Goal: Task Accomplishment & Management: Use online tool/utility

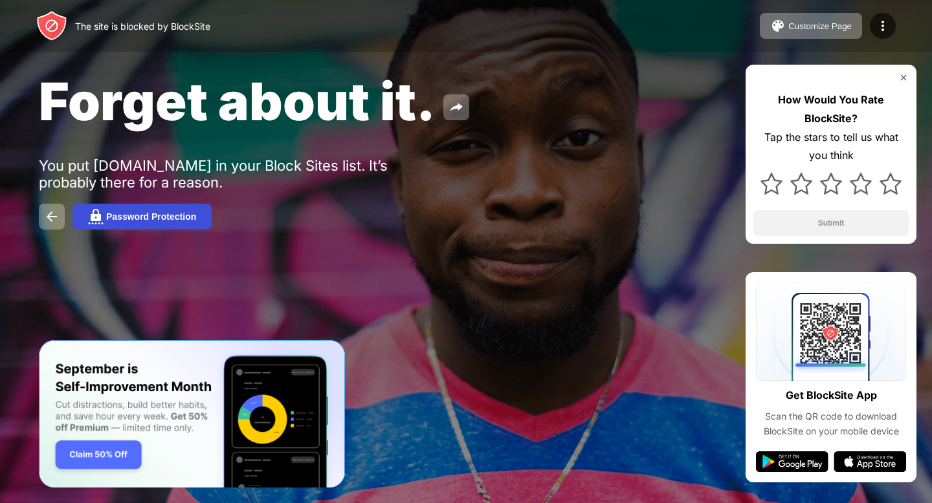
click at [116, 217] on div "Password Protection" at bounding box center [151, 217] width 90 height 10
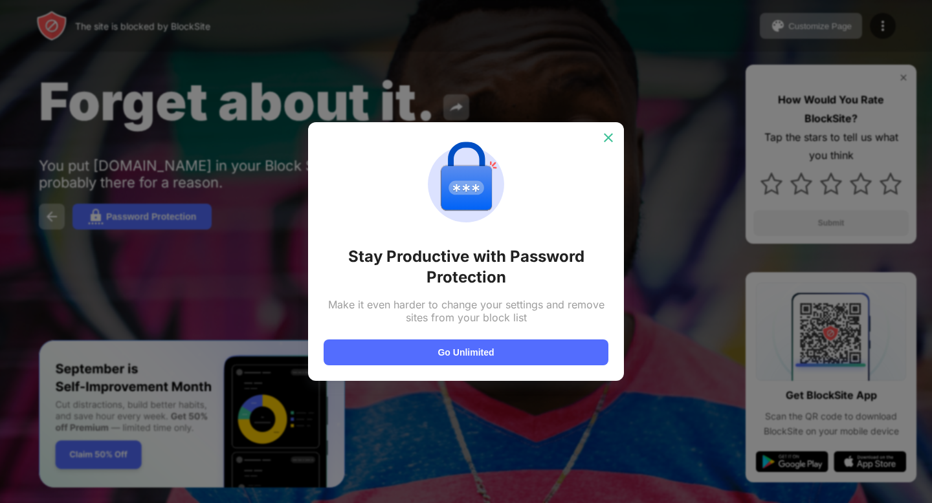
click at [613, 135] on img at bounding box center [608, 137] width 13 height 13
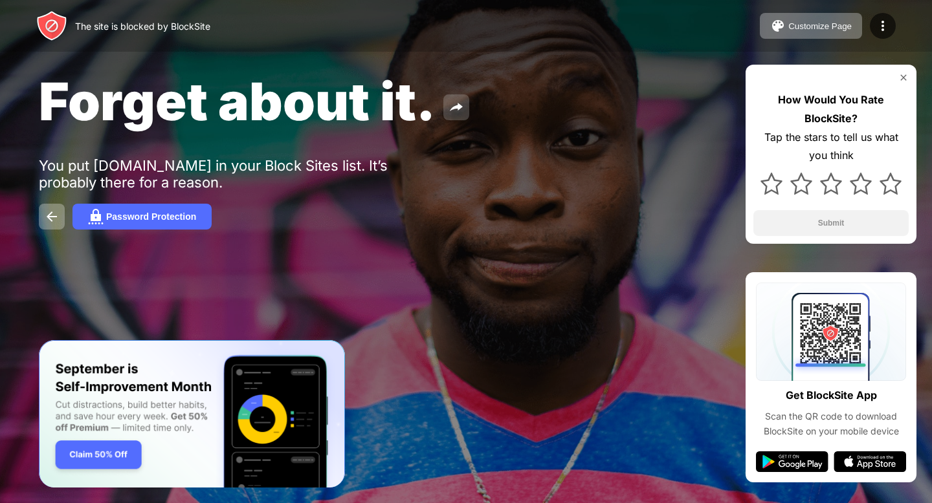
click at [456, 105] on img at bounding box center [456, 108] width 16 height 16
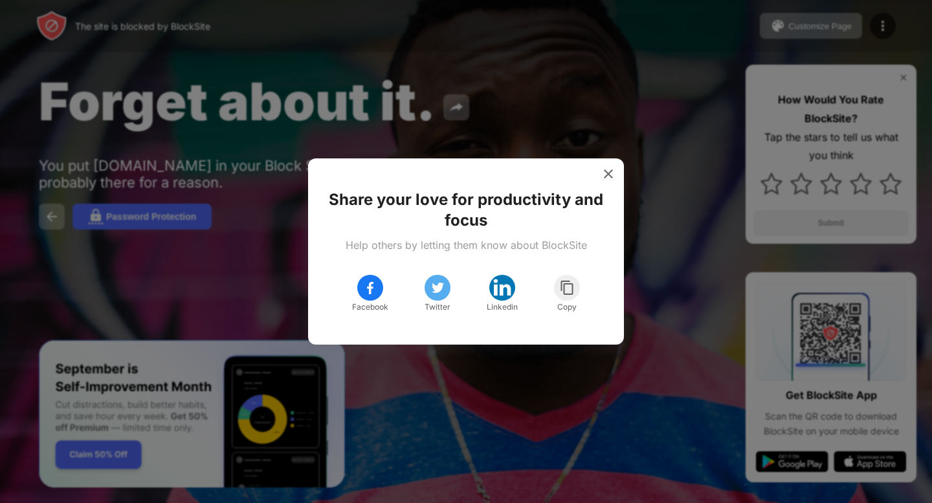
click at [595, 151] on div at bounding box center [466, 251] width 932 height 503
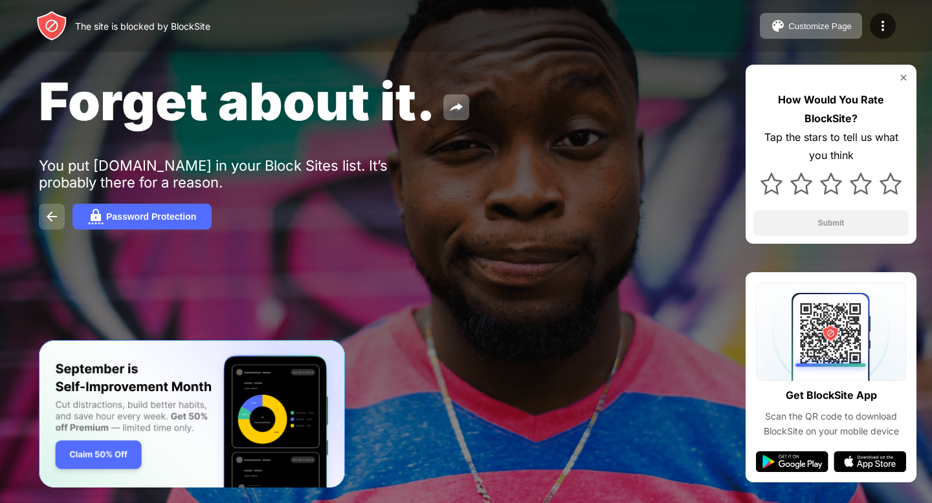
click at [49, 211] on img at bounding box center [52, 217] width 16 height 16
